Goal: Task Accomplishment & Management: Manage account settings

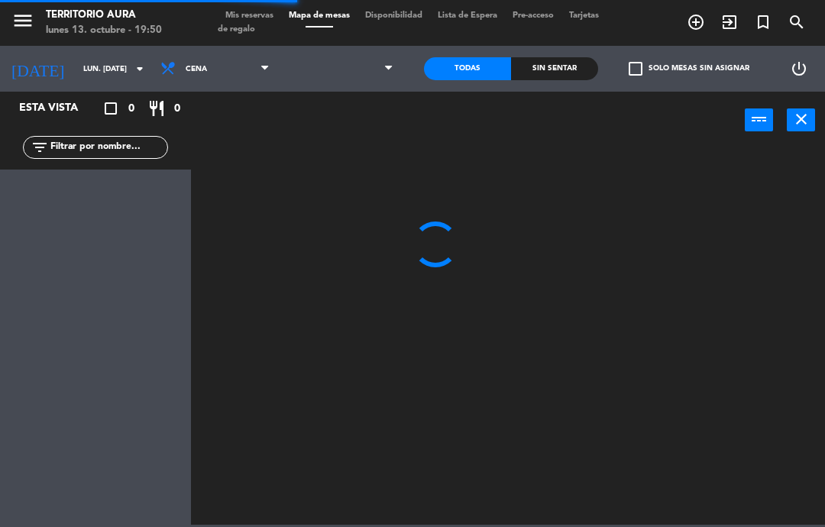
select select "es"
select select "dinner"
select select
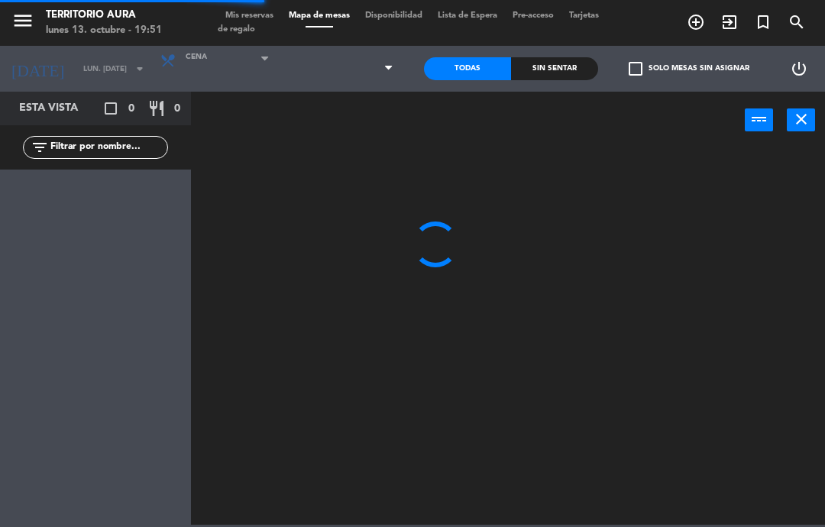
select select "es"
select select "dinner"
select select
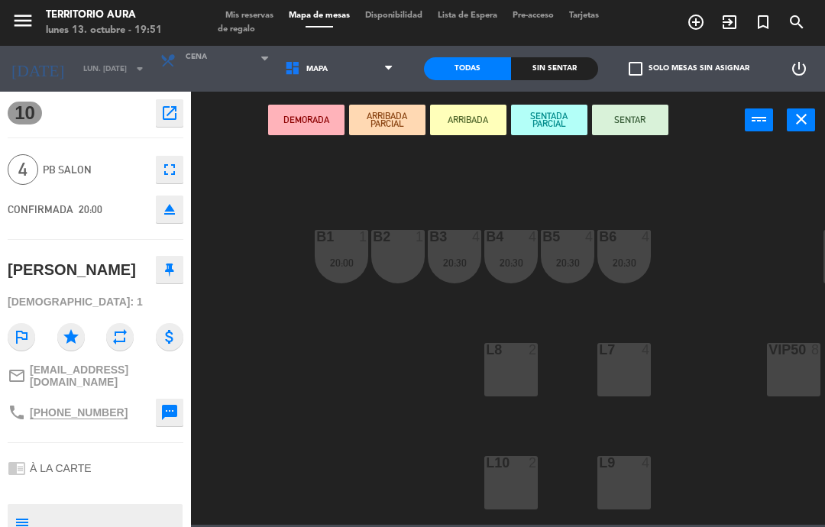
click at [814, 112] on button "close" at bounding box center [800, 119] width 28 height 23
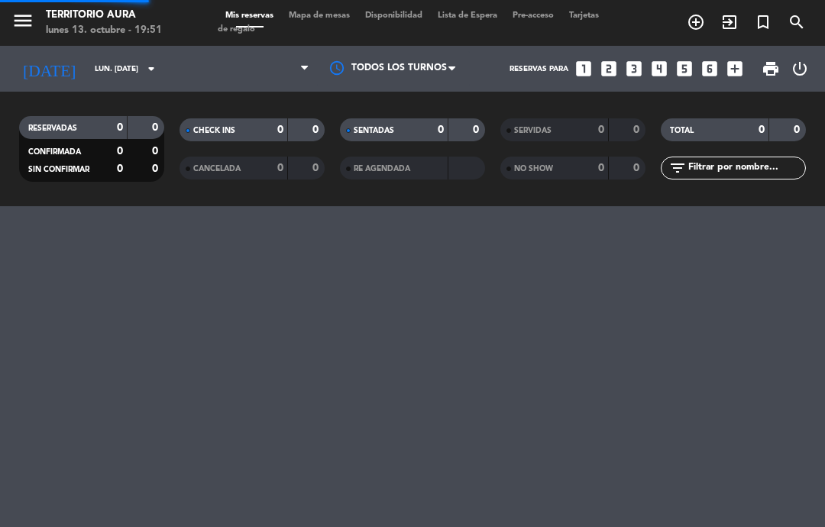
select select "dinner"
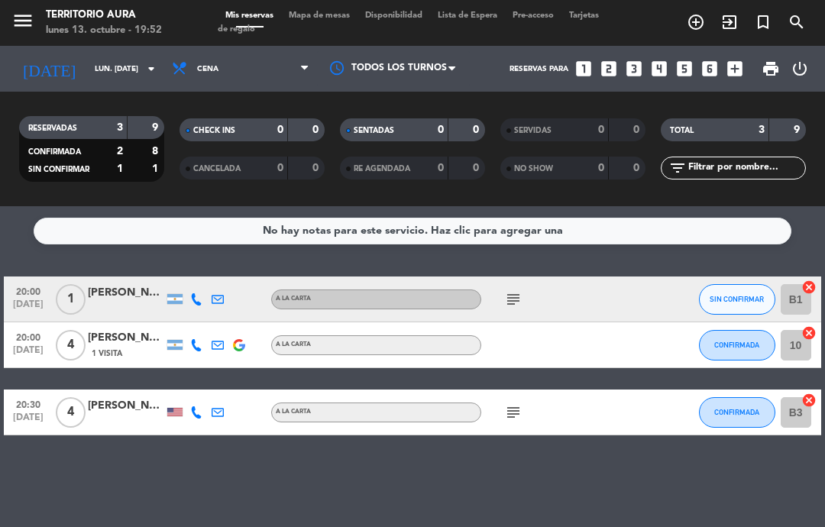
click at [505, 414] on icon "subject" at bounding box center [513, 412] width 18 height 18
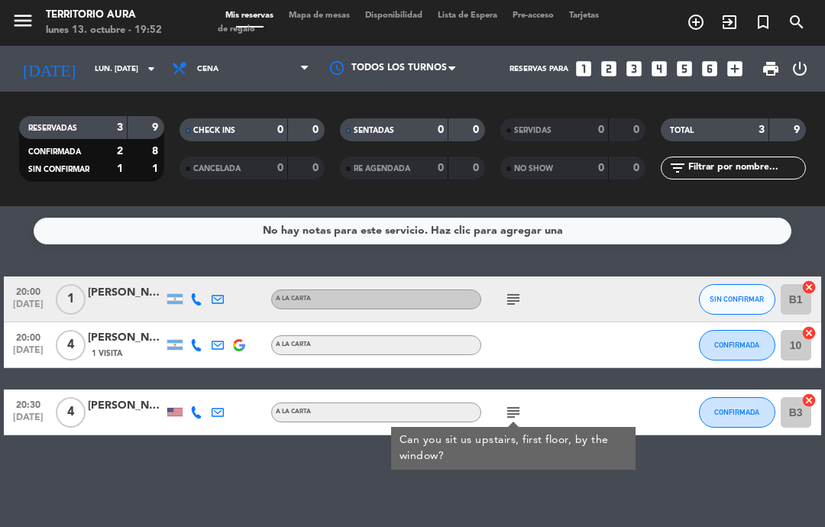
click at [177, 477] on div "No hay notas para este servicio. Haz clic para agregar una 20:00 oct. 13 1 Nico…" at bounding box center [412, 366] width 825 height 321
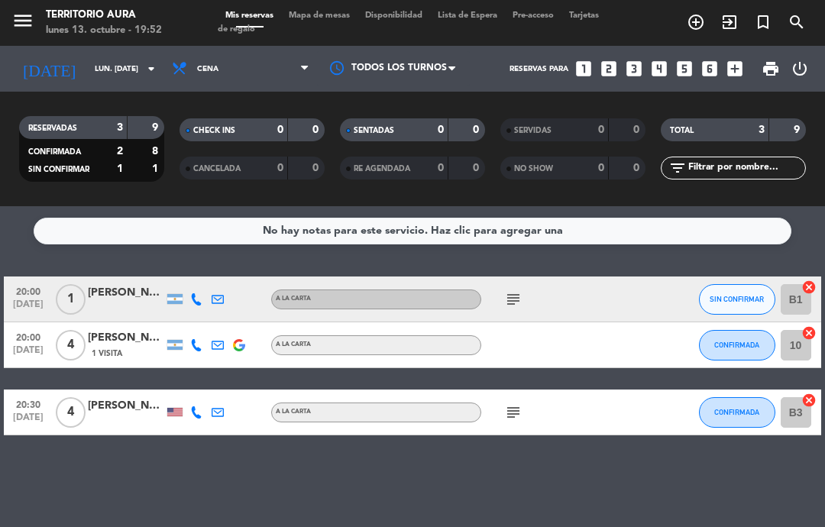
click at [81, 350] on span "4" at bounding box center [71, 345] width 30 height 31
click at [111, 343] on div "[PERSON_NAME]" at bounding box center [126, 338] width 76 height 18
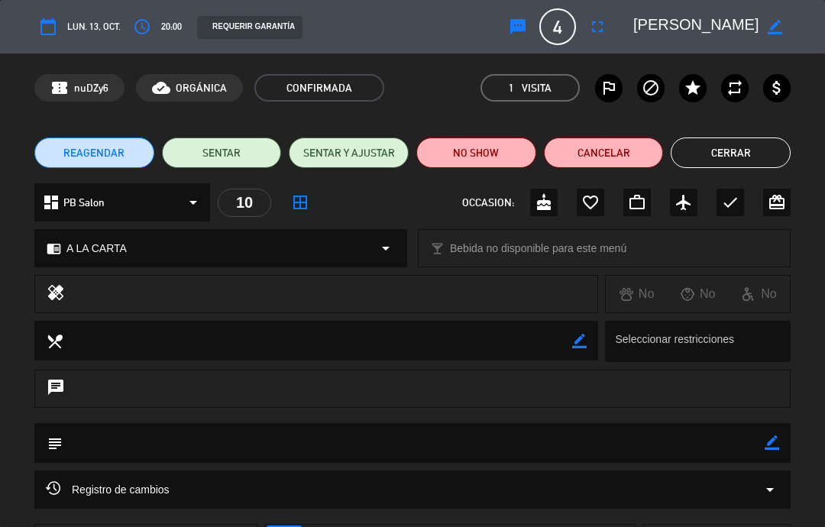
click at [247, 203] on div "10" at bounding box center [244, 203] width 53 height 28
click at [301, 195] on icon "border_all" at bounding box center [300, 202] width 18 height 18
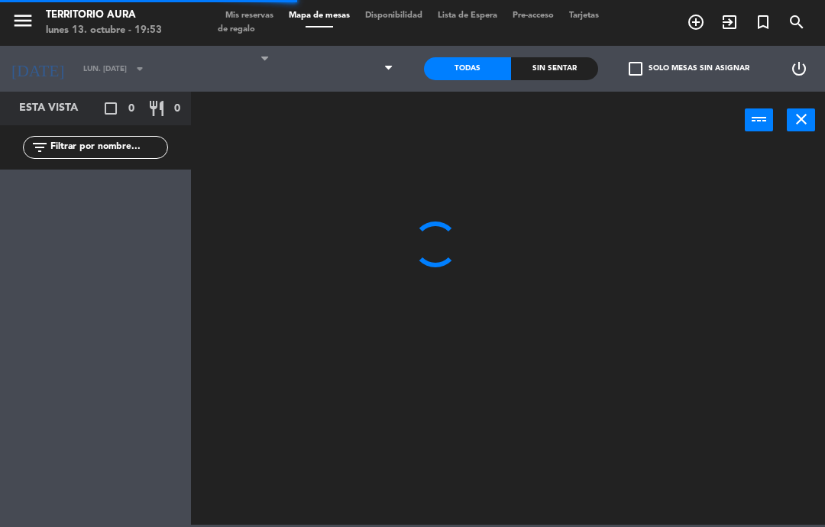
select select "dinner"
select select
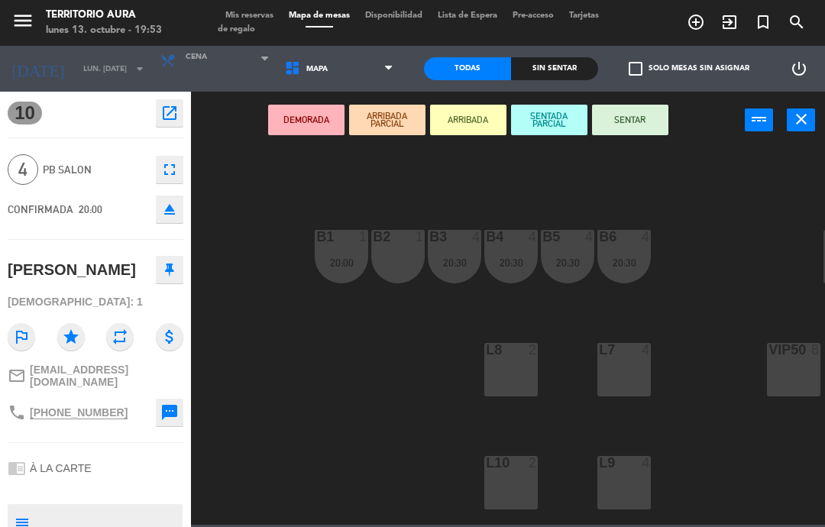
click at [31, 168] on span "4" at bounding box center [23, 169] width 31 height 31
click at [30, 111] on span "10" at bounding box center [25, 113] width 34 height 23
click at [182, 115] on button "open_in_new" at bounding box center [169, 112] width 27 height 27
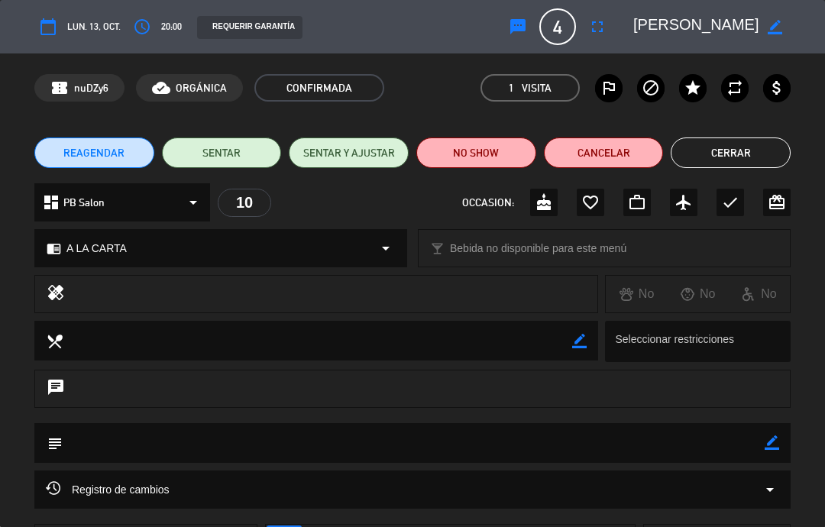
click at [253, 204] on div "10" at bounding box center [244, 203] width 53 height 28
click at [247, 203] on div "10" at bounding box center [244, 203] width 53 height 28
click at [243, 205] on div "10" at bounding box center [244, 203] width 53 height 28
click at [250, 210] on div "10" at bounding box center [244, 203] width 53 height 28
click at [243, 208] on div "10" at bounding box center [244, 203] width 53 height 28
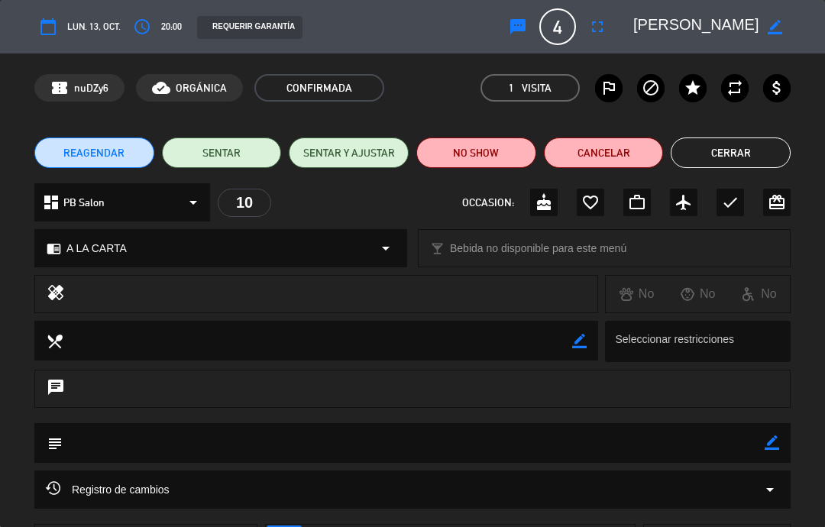
click at [198, 196] on icon "arrow_drop_down" at bounding box center [193, 202] width 18 height 18
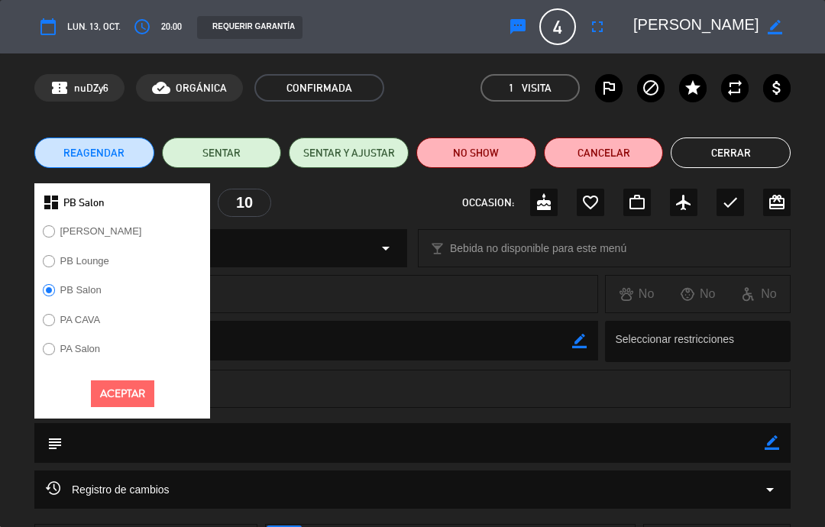
click at [242, 213] on div "10" at bounding box center [244, 203] width 53 height 28
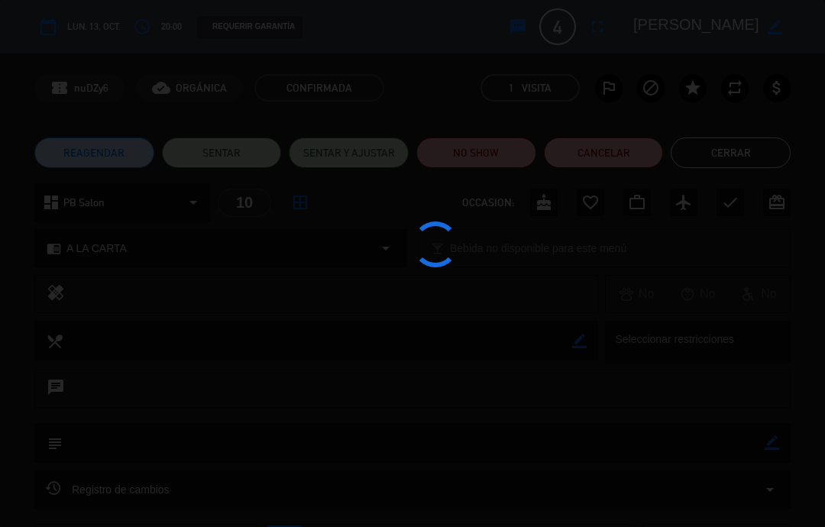
select select "dinner"
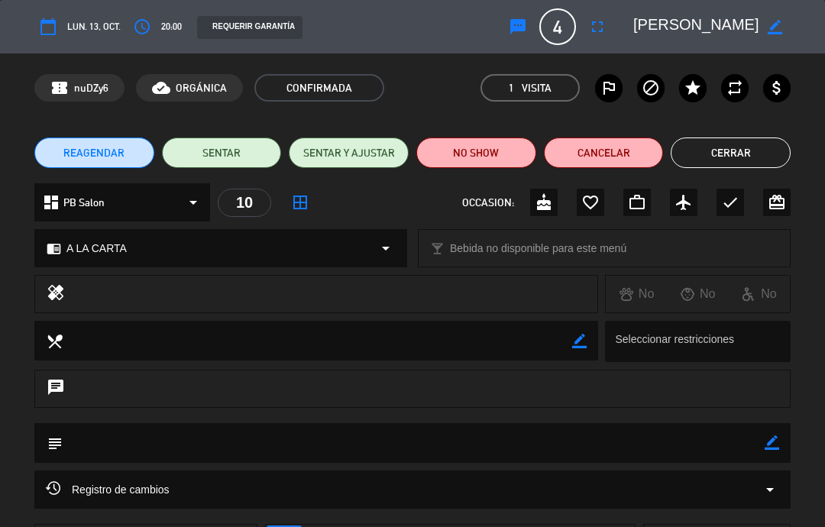
click at [305, 201] on icon "border_all" at bounding box center [300, 202] width 18 height 18
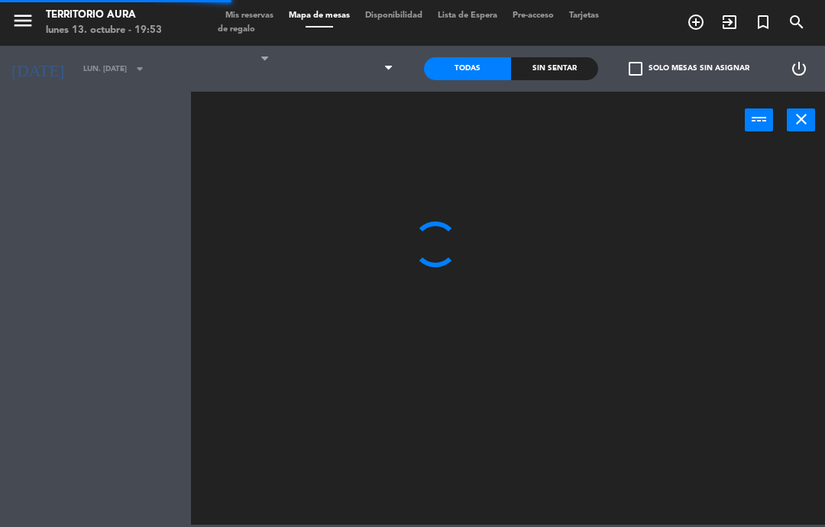
select select "dinner"
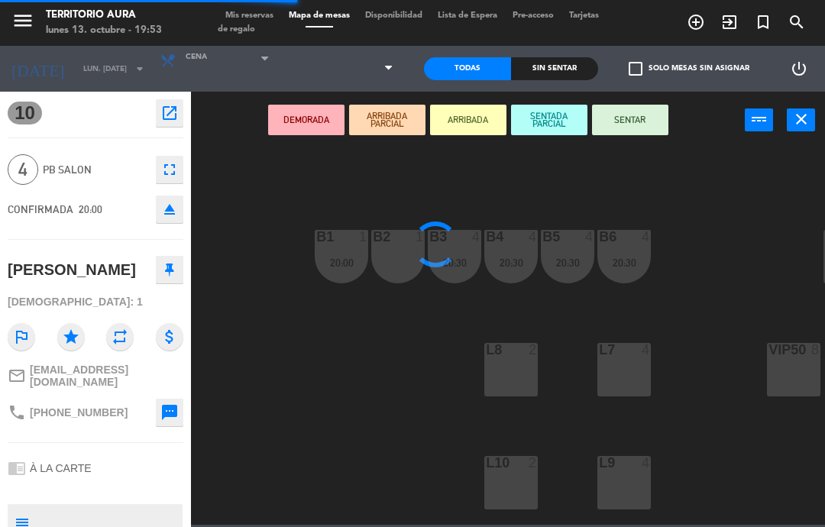
select select
click at [29, 117] on span "10" at bounding box center [25, 113] width 34 height 23
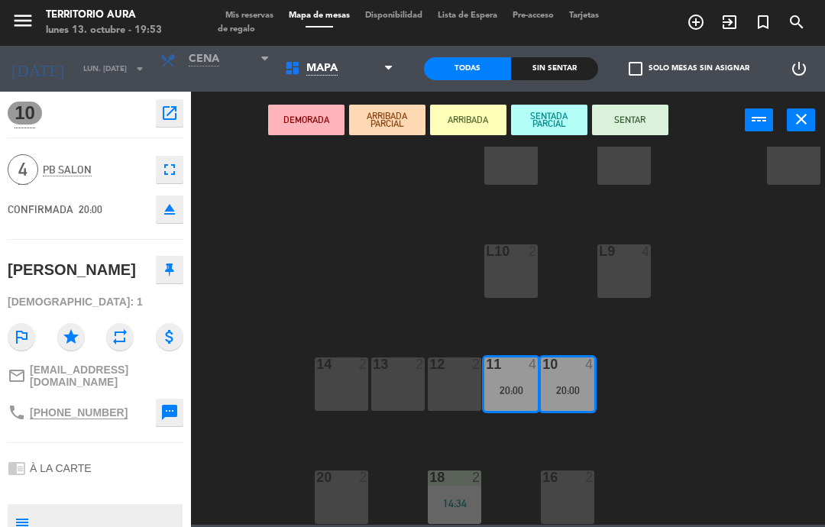
scroll to position [211, 0]
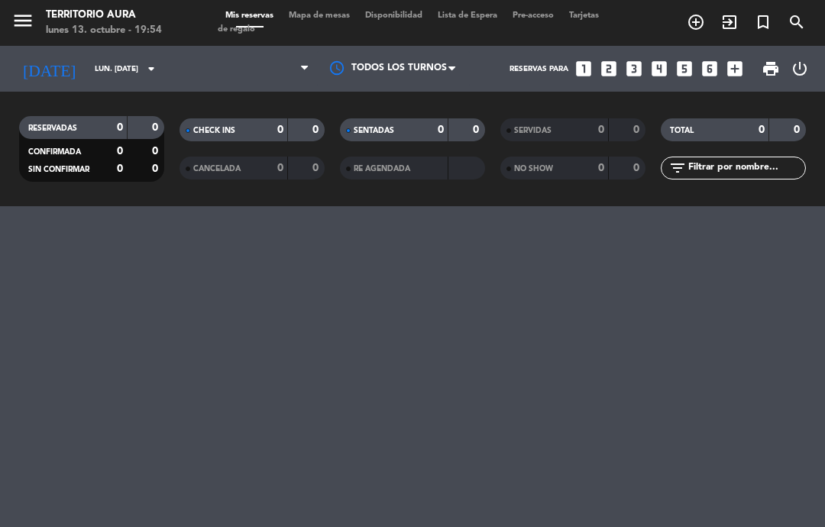
select select "dinner"
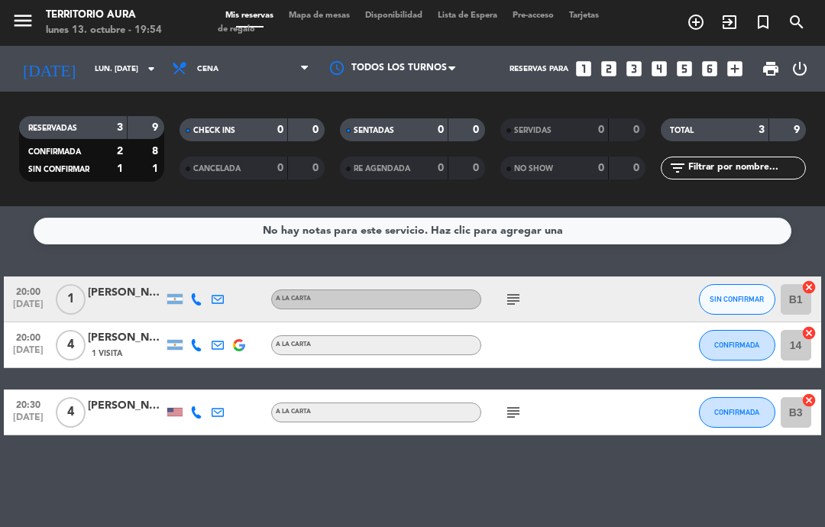
click at [67, 409] on span "4" at bounding box center [71, 412] width 30 height 31
click at [34, 409] on span "20:30" at bounding box center [28, 404] width 38 height 18
click at [379, 495] on div "No hay notas para este servicio. Haz clic para agregar una 20:00 oct. 13 1 Nico…" at bounding box center [412, 366] width 825 height 321
click at [118, 415] on div at bounding box center [126, 421] width 76 height 12
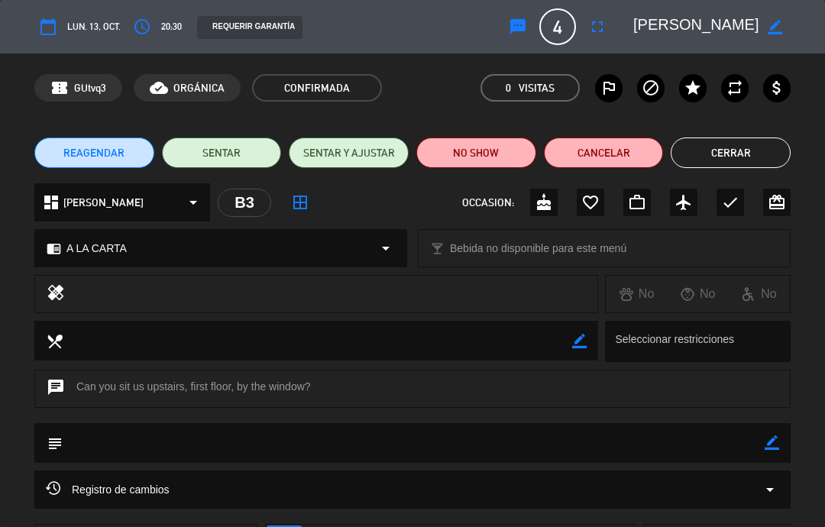
click at [307, 211] on icon "border_all" at bounding box center [300, 202] width 18 height 18
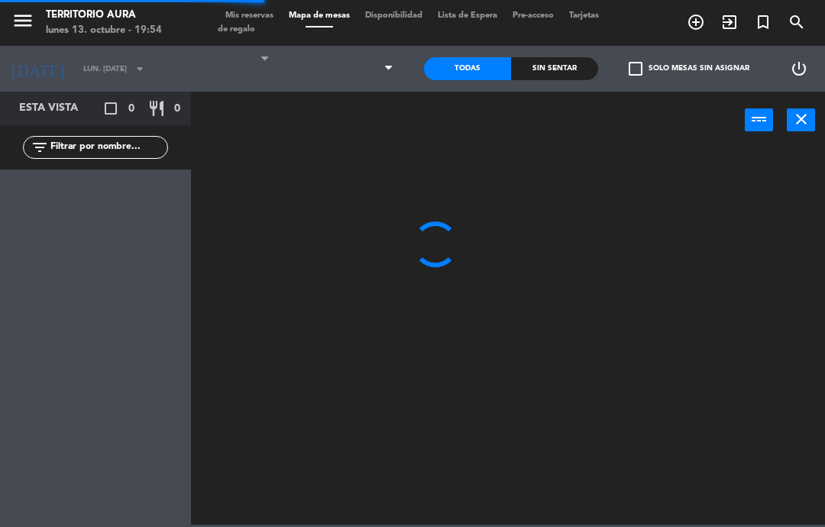
select select "dinner"
select select
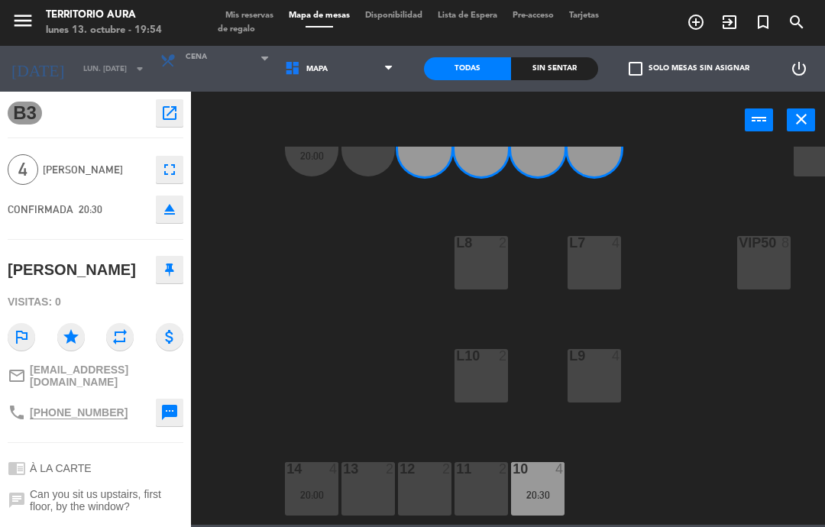
scroll to position [109, 30]
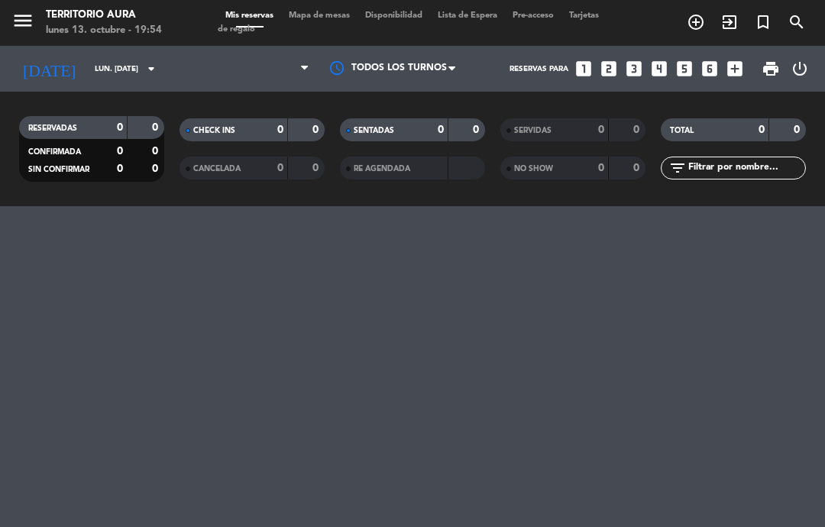
select select "dinner"
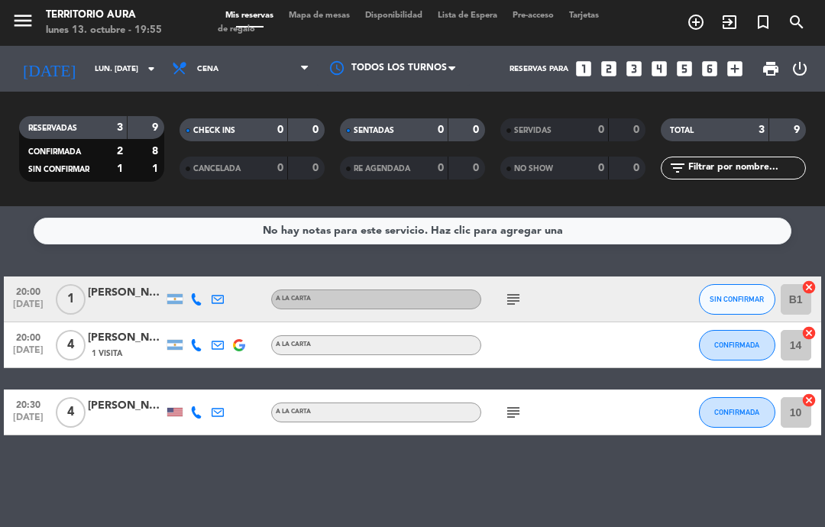
click at [502, 286] on div "subject" at bounding box center [545, 298] width 128 height 45
click at [505, 302] on icon "subject" at bounding box center [513, 299] width 18 height 18
click at [811, 284] on icon "cancel" at bounding box center [808, 286] width 15 height 15
select select "dinner"
click at [744, 289] on button "SIN CONFIRMAR" at bounding box center [737, 299] width 76 height 31
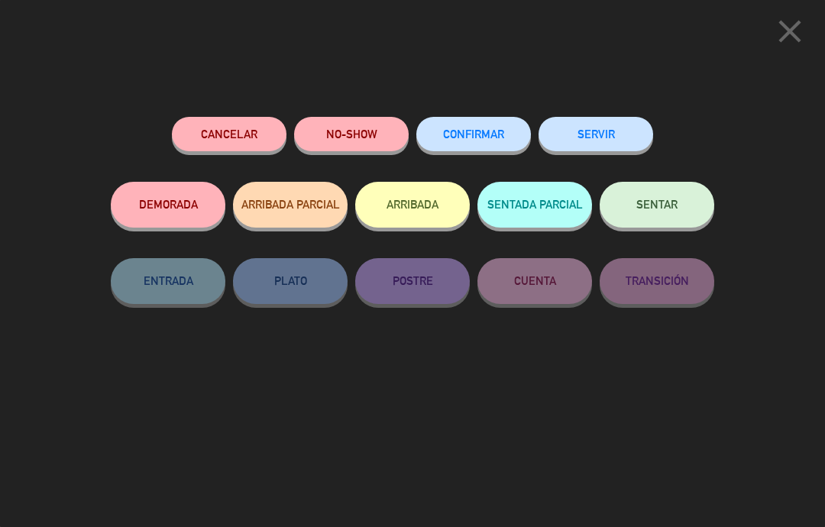
click at [233, 133] on button "Cancelar" at bounding box center [229, 134] width 115 height 34
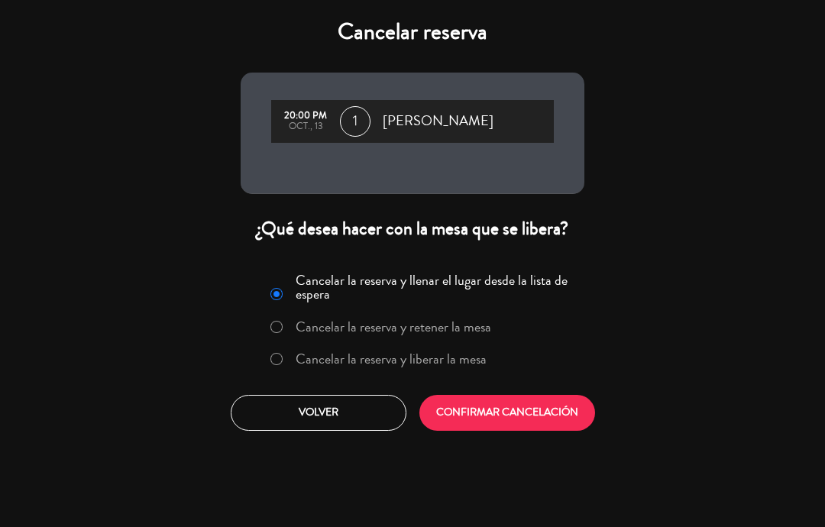
click at [525, 410] on button "CONFIRMAR CANCELACIÓN" at bounding box center [507, 413] width 176 height 36
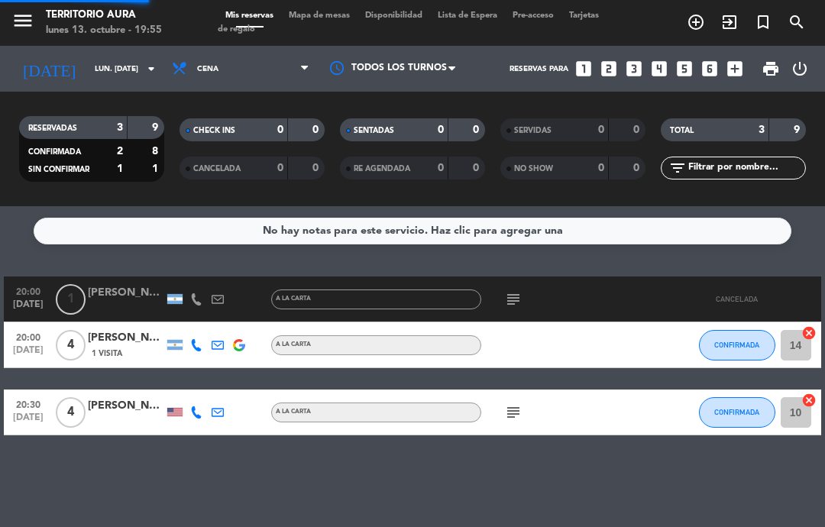
select select "dinner"
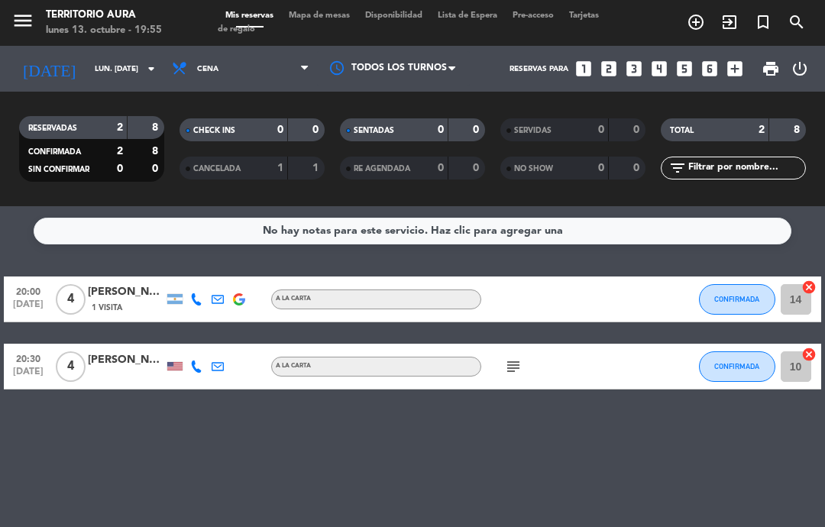
click at [504, 361] on icon "subject" at bounding box center [513, 366] width 18 height 18
click at [75, 376] on span "4" at bounding box center [71, 366] width 30 height 31
click at [121, 365] on div "[PERSON_NAME]" at bounding box center [126, 360] width 76 height 18
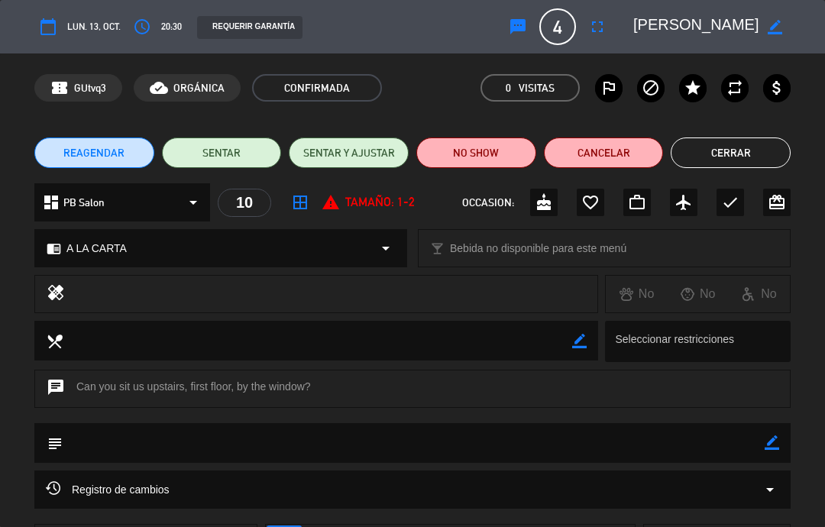
click at [311, 211] on span "border_all" at bounding box center [299, 202] width 27 height 27
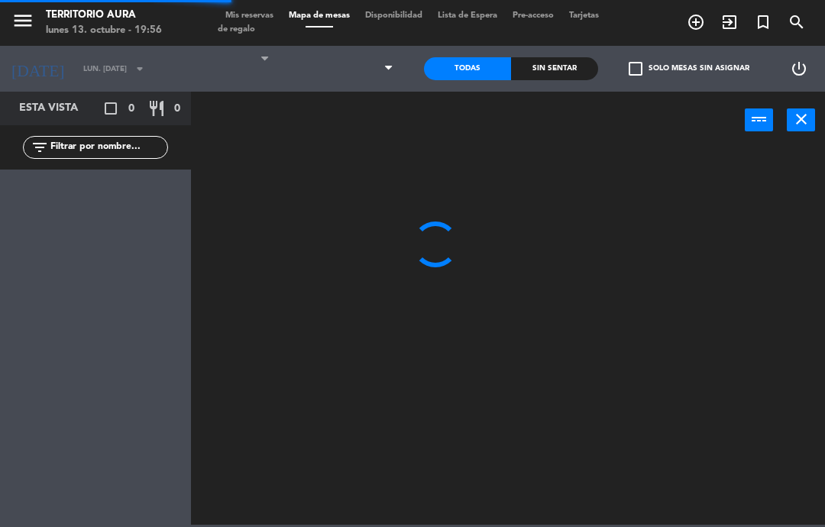
select select "dinner"
select select
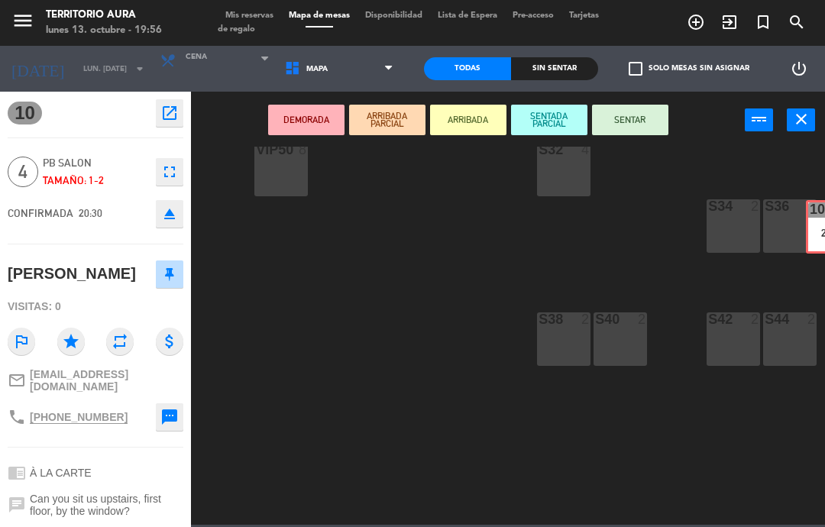
scroll to position [200, 516]
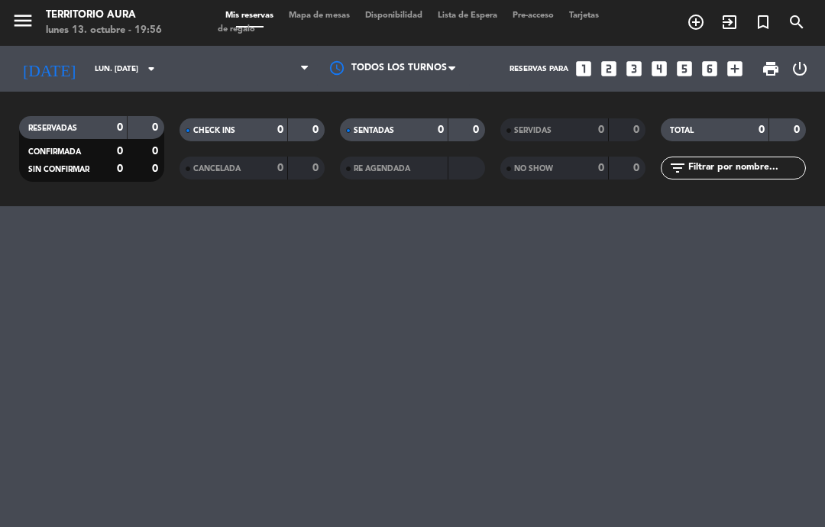
select select "dinner"
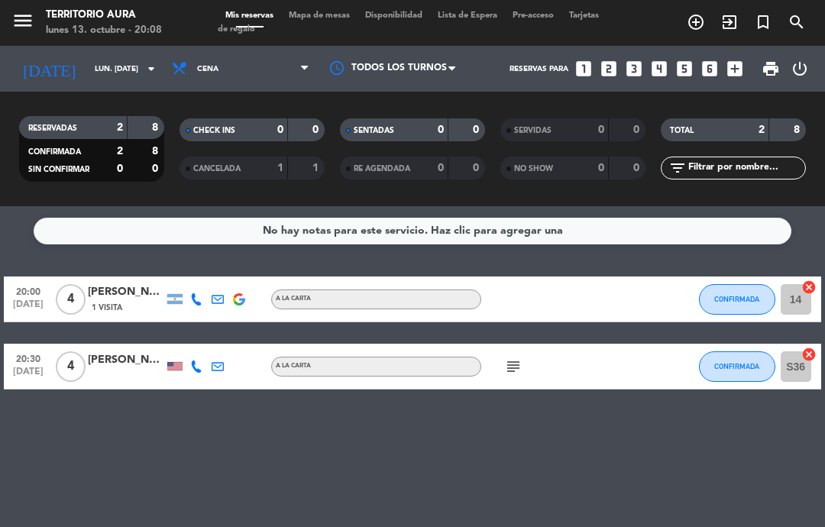
select select "dinner"
click at [741, 297] on span "CONFIRMADA" at bounding box center [736, 299] width 45 height 8
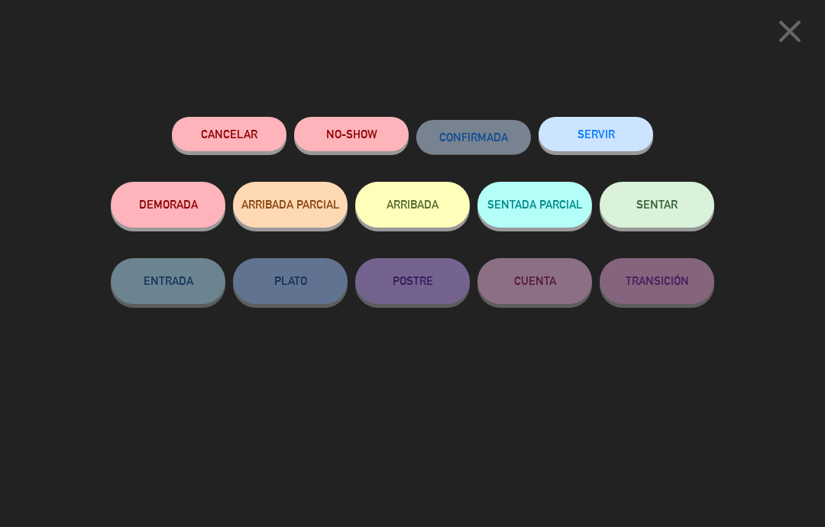
click at [683, 205] on button "SENTAR" at bounding box center [656, 205] width 115 height 46
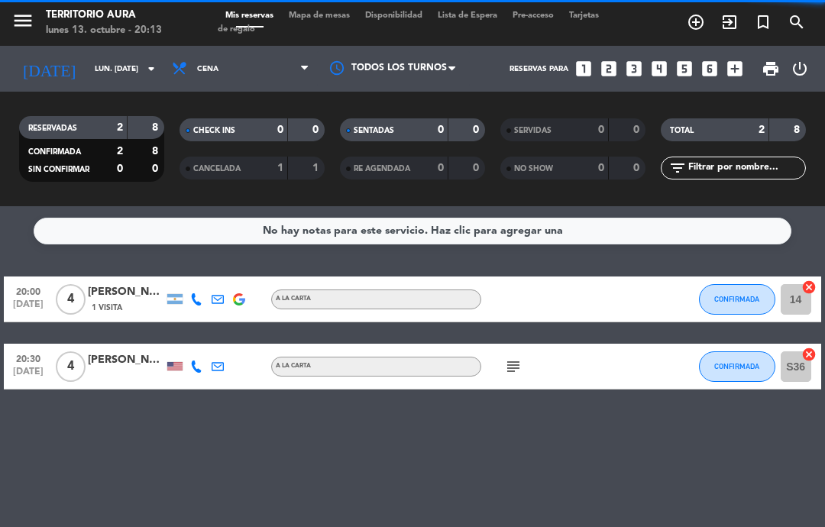
select select "dinner"
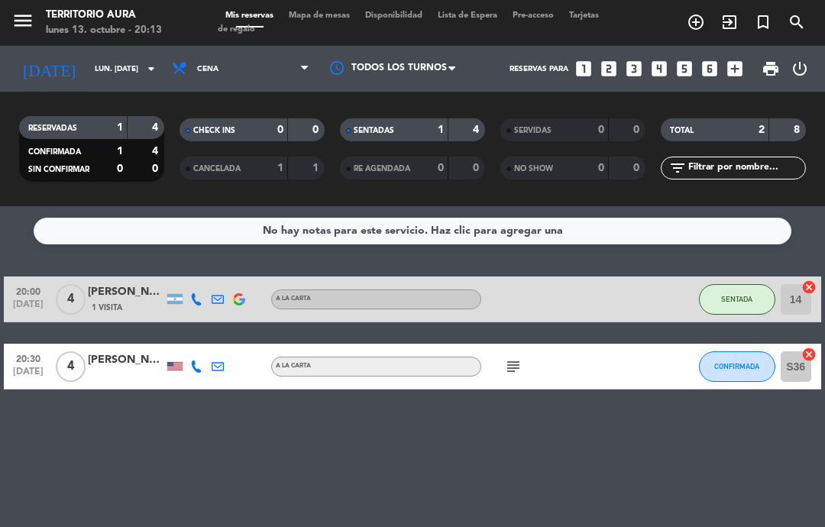
click at [744, 295] on span "SENTADA" at bounding box center [736, 299] width 31 height 8
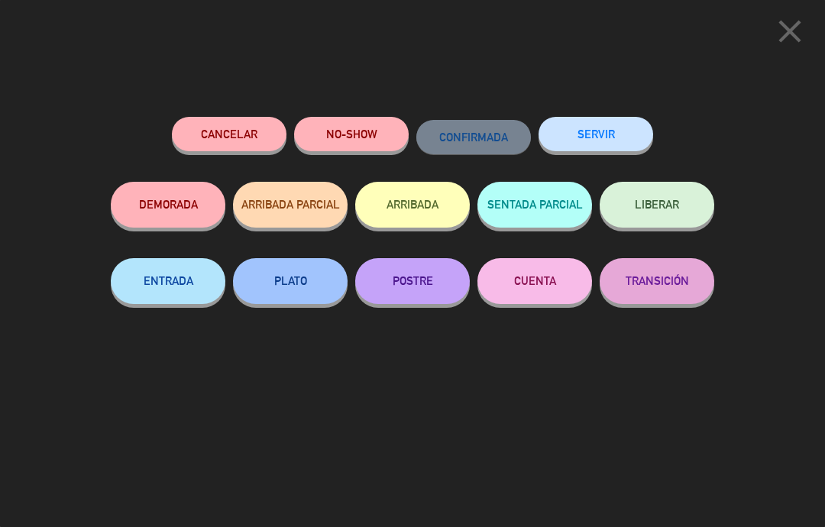
click at [792, 21] on icon "close" at bounding box center [789, 31] width 38 height 38
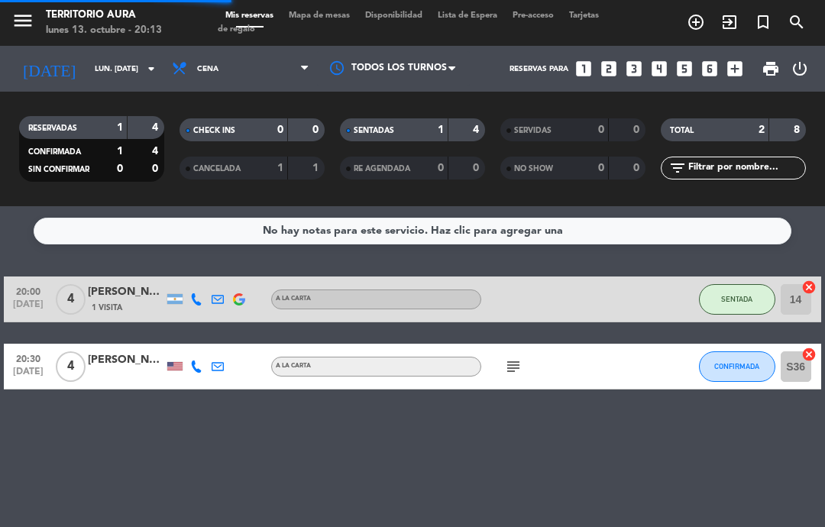
select select "dinner"
